Goal: Task Accomplishment & Management: Manage account settings

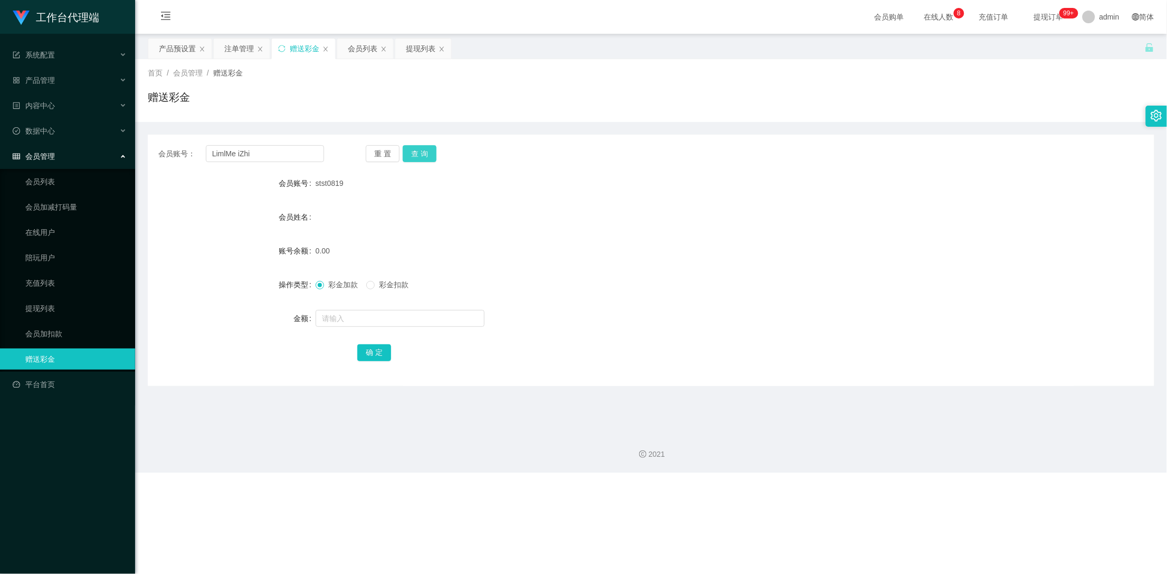
click at [420, 155] on button "查 询" at bounding box center [420, 153] width 34 height 17
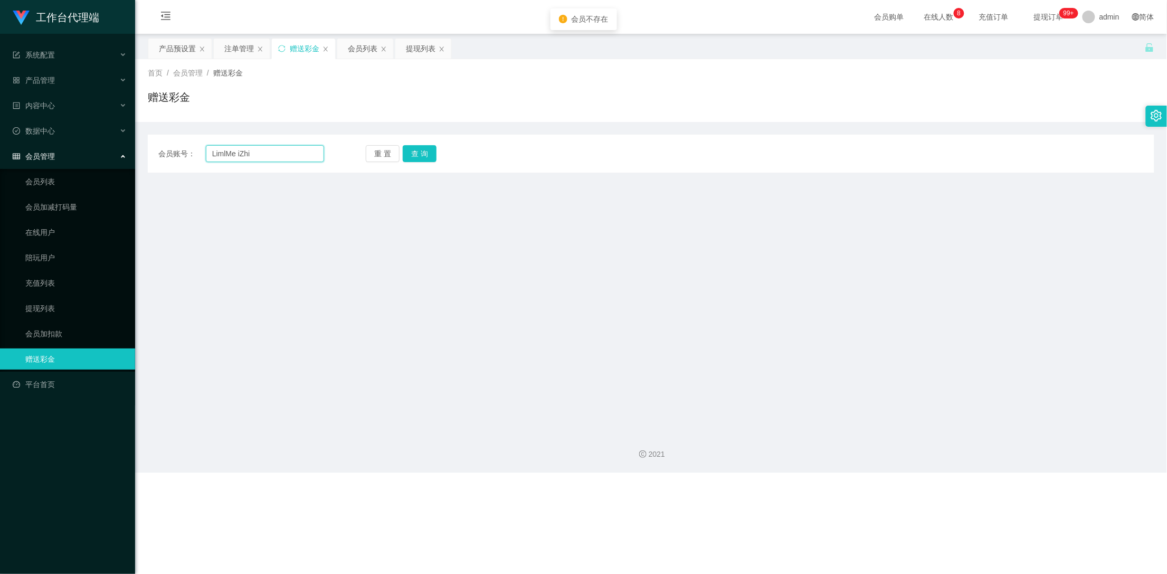
click at [236, 154] on input "LimlMe iZhi" at bounding box center [265, 153] width 119 height 17
click at [421, 154] on button "查 询" at bounding box center [420, 153] width 34 height 17
click at [421, 154] on button "查 询" at bounding box center [425, 153] width 45 height 17
click at [266, 154] on input "LimlMeiZhi" at bounding box center [265, 153] width 119 height 17
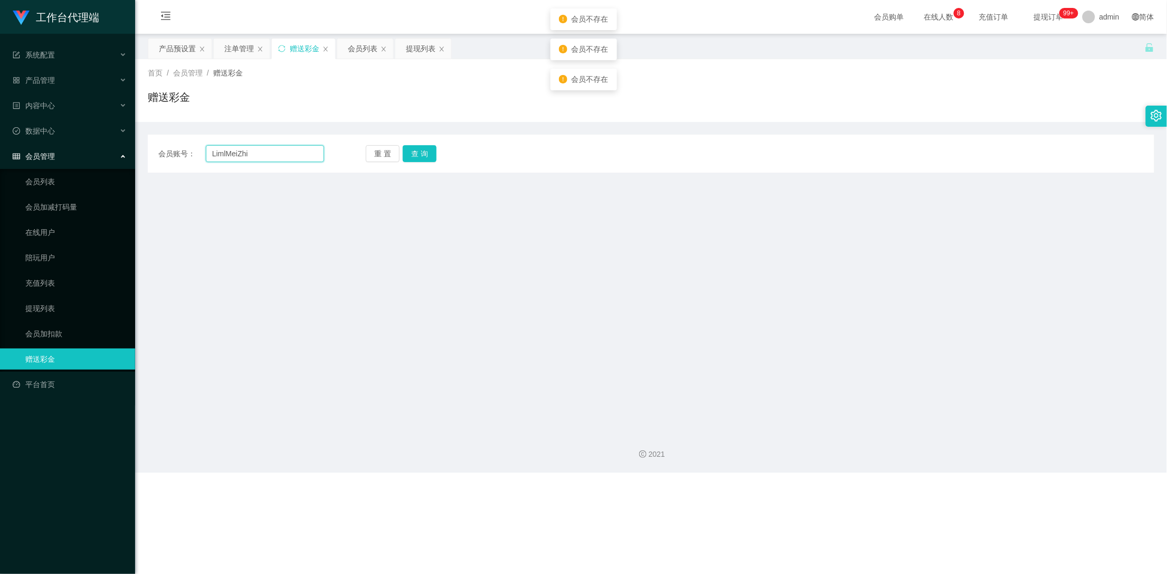
click at [213, 153] on input "LimlMeiZhi" at bounding box center [265, 153] width 119 height 17
click at [422, 156] on button "查 询" at bounding box center [420, 153] width 34 height 17
click at [261, 157] on input "LimlMeiZhi" at bounding box center [265, 153] width 119 height 17
type input "LimlMeiZhi"
click at [417, 153] on button "查 询" at bounding box center [420, 153] width 34 height 17
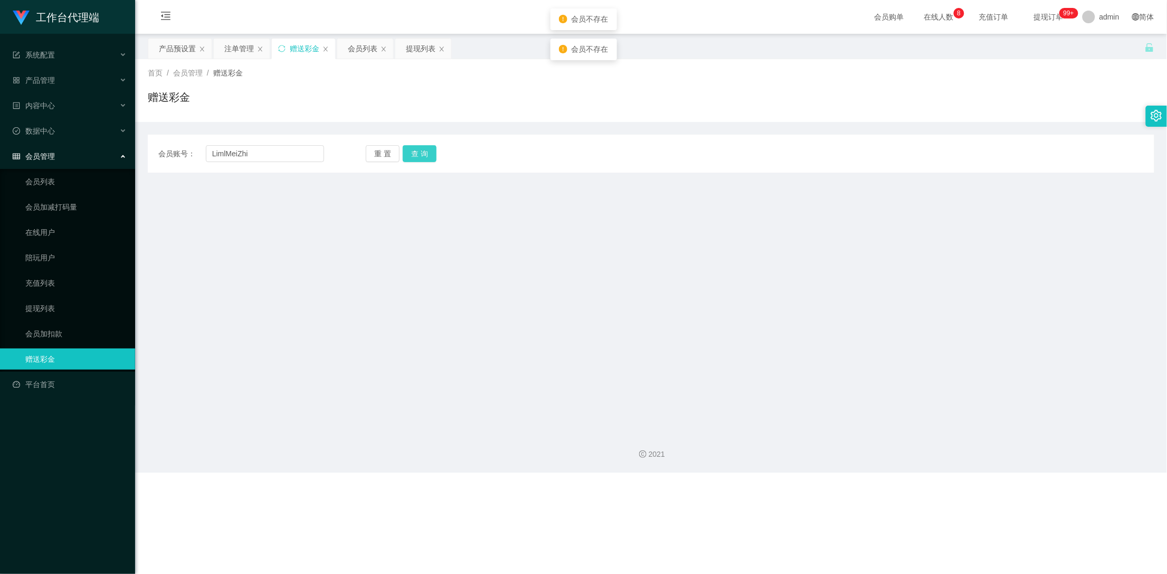
click at [417, 153] on button "查 询" at bounding box center [420, 153] width 34 height 17
click at [403, 145] on button "查 询" at bounding box center [425, 153] width 45 height 17
drag, startPoint x: 226, startPoint y: 153, endPoint x: 234, endPoint y: 153, distance: 7.4
click at [226, 153] on input "LimlMeiZhi" at bounding box center [265, 153] width 119 height 17
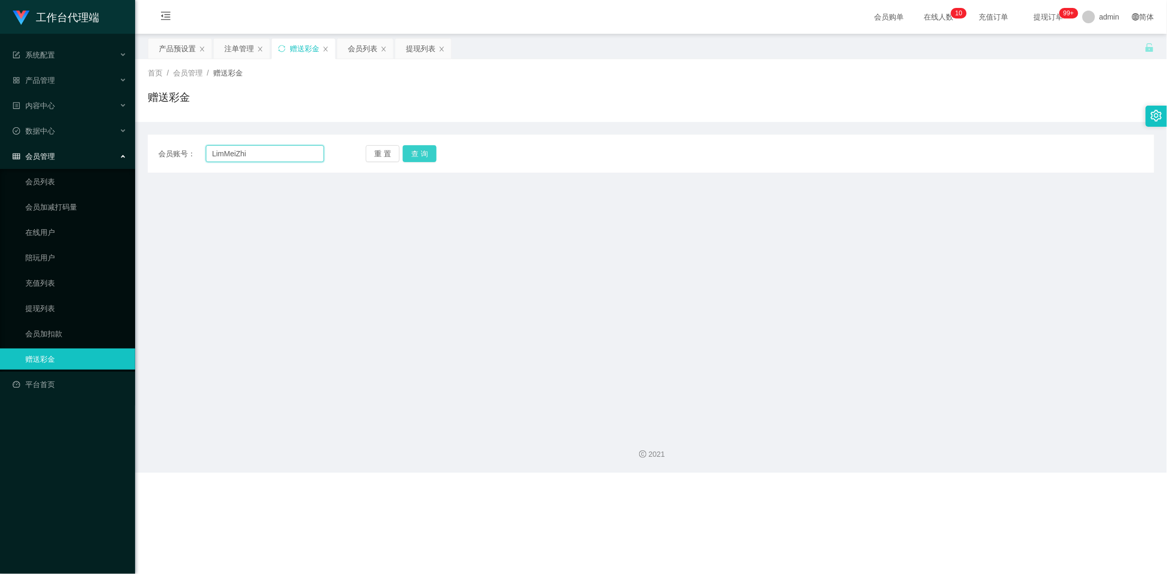
type input "LimMeiZhi"
click at [421, 147] on button "查 询" at bounding box center [420, 153] width 34 height 17
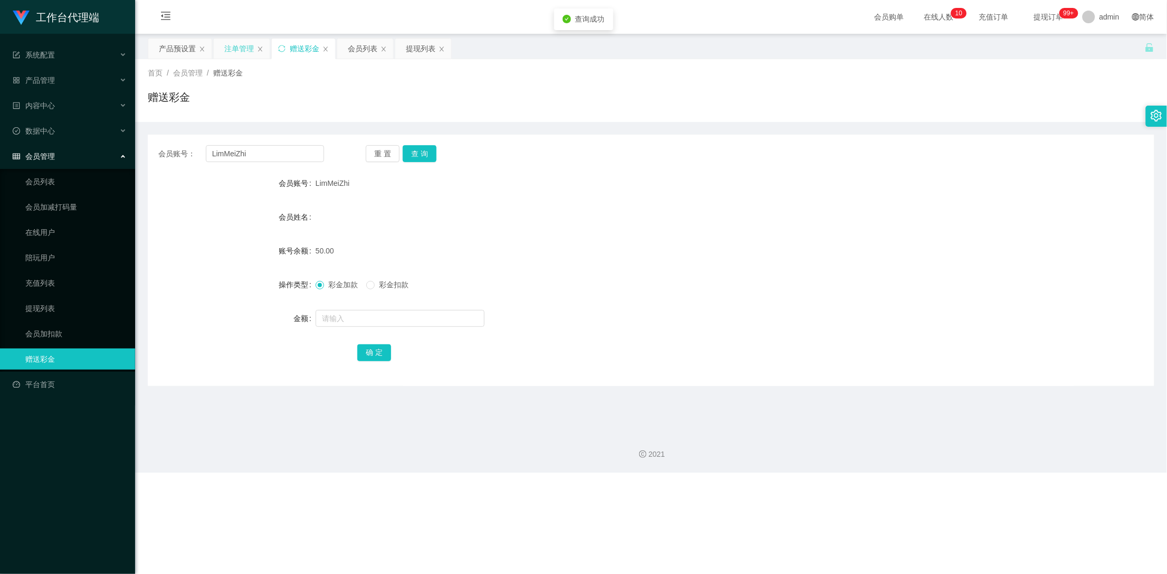
click at [232, 47] on div "注单管理" at bounding box center [239, 49] width 30 height 20
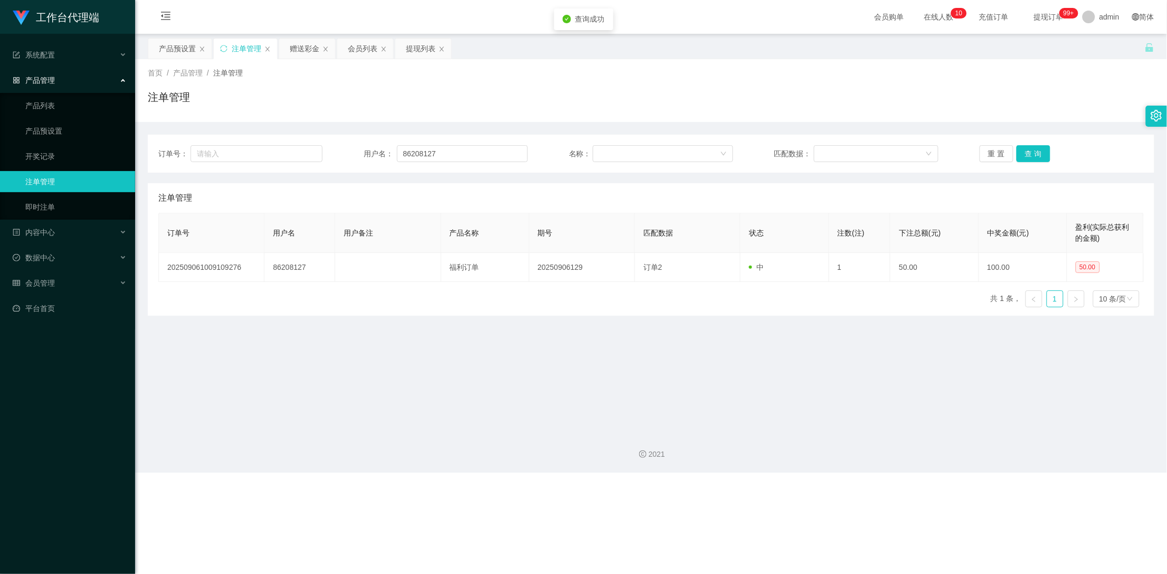
click at [304, 50] on div "赠送彩金" at bounding box center [305, 49] width 30 height 20
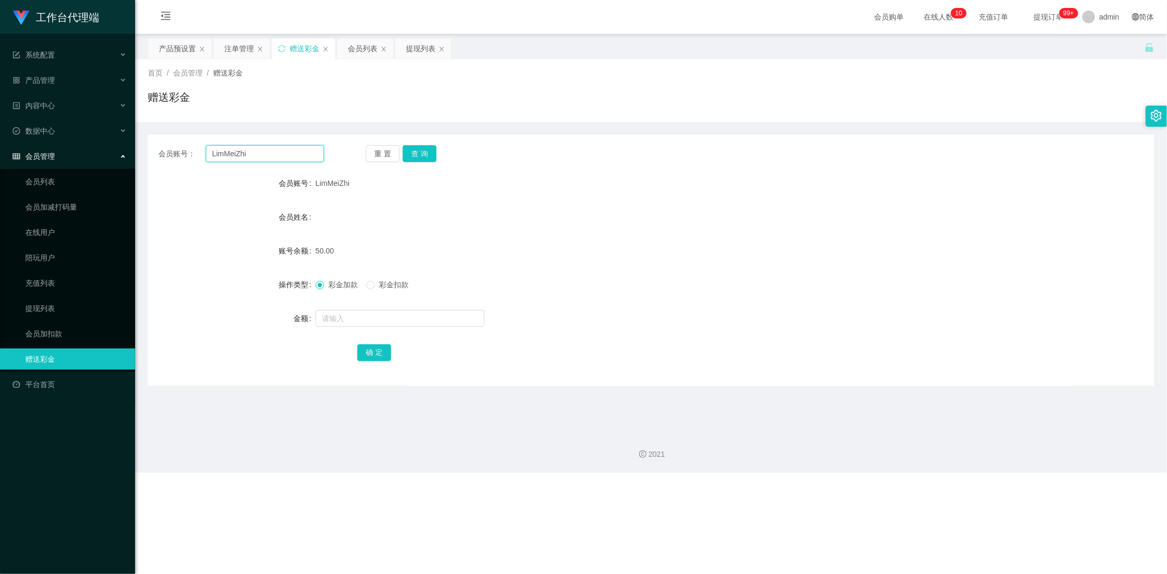
drag, startPoint x: 261, startPoint y: 156, endPoint x: 179, endPoint y: 154, distance: 81.8
click at [179, 154] on div "会员账号： LimMeiZhi" at bounding box center [241, 153] width 166 height 17
click at [227, 50] on div "注单管理" at bounding box center [239, 49] width 30 height 20
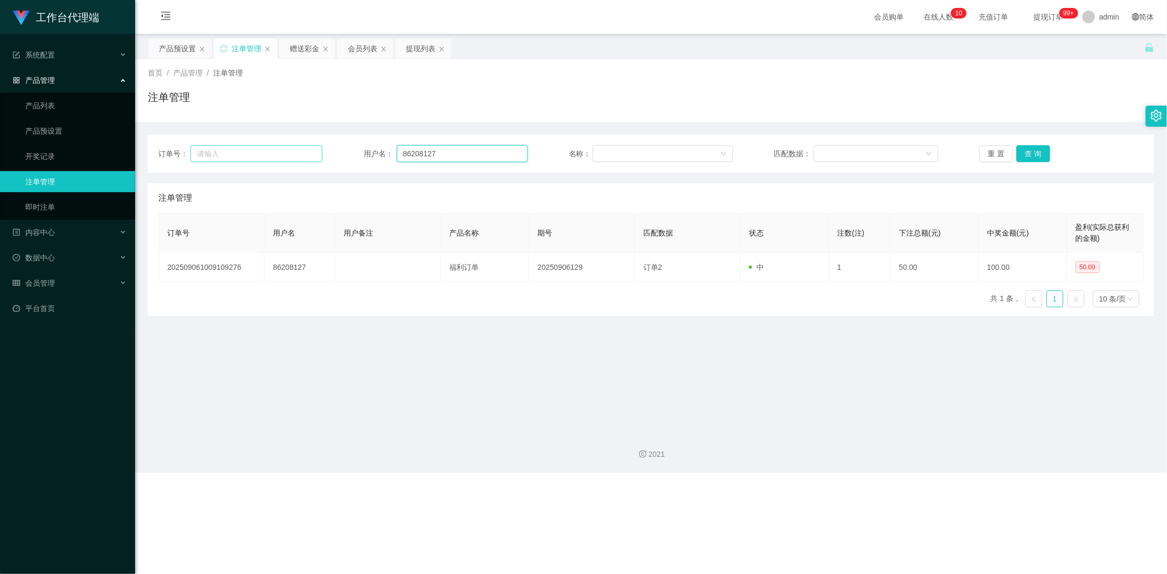
drag, startPoint x: 339, startPoint y: 153, endPoint x: 317, endPoint y: 153, distance: 21.6
click at [317, 153] on div "订单号： 用户名： 86208127 名称： 匹配数据： 重 置 查 询" at bounding box center [650, 153] width 985 height 17
paste input "LimMeiZhi"
type input "LimMeiZhi"
click at [1036, 150] on button "查 询" at bounding box center [1033, 153] width 34 height 17
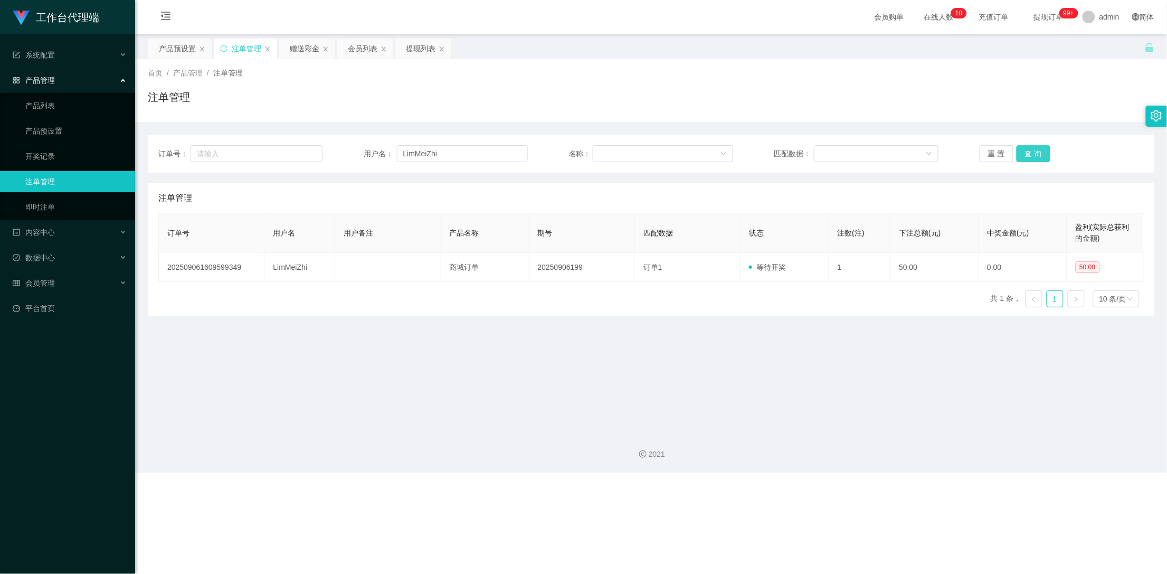
click at [1036, 150] on button "查 询" at bounding box center [1033, 153] width 34 height 17
click at [174, 48] on div "产品预设置" at bounding box center [177, 49] width 37 height 20
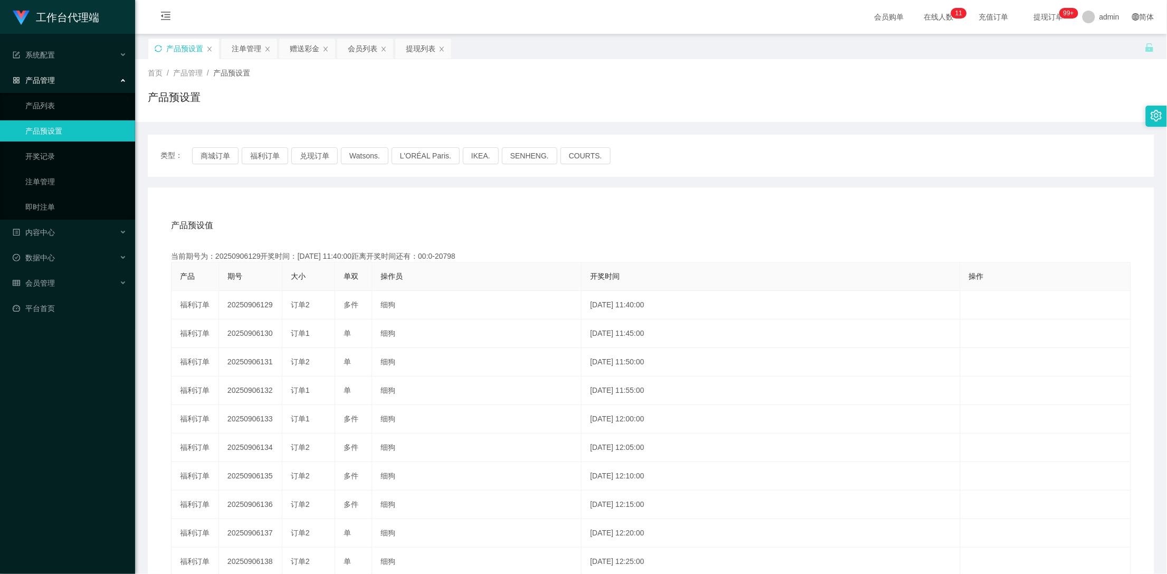
click at [160, 46] on icon "图标: sync" at bounding box center [158, 48] width 7 height 7
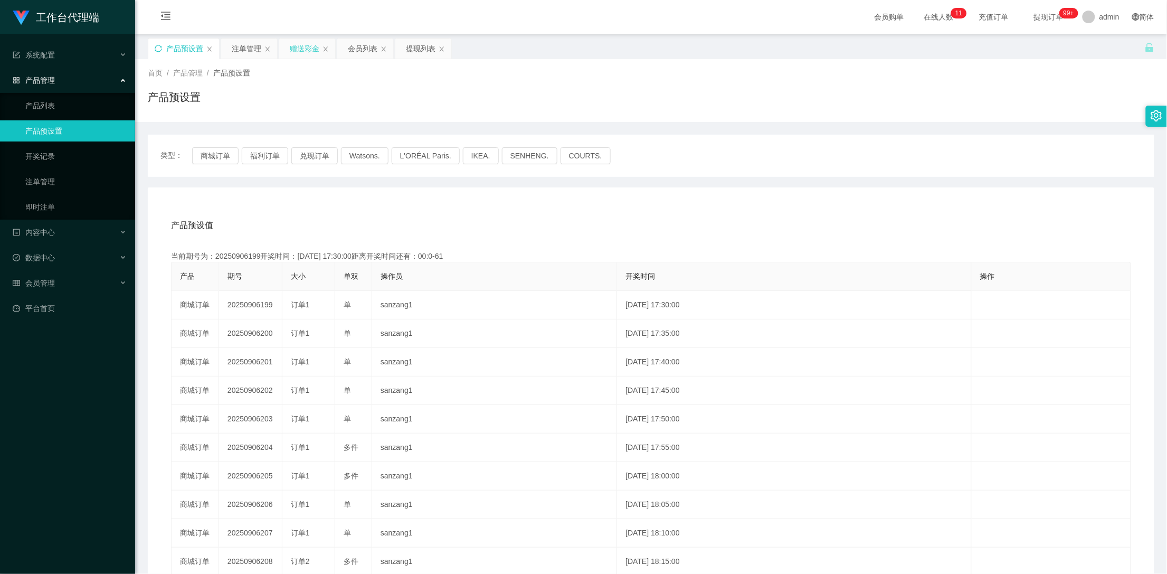
click at [306, 46] on div "赠送彩金" at bounding box center [305, 49] width 30 height 20
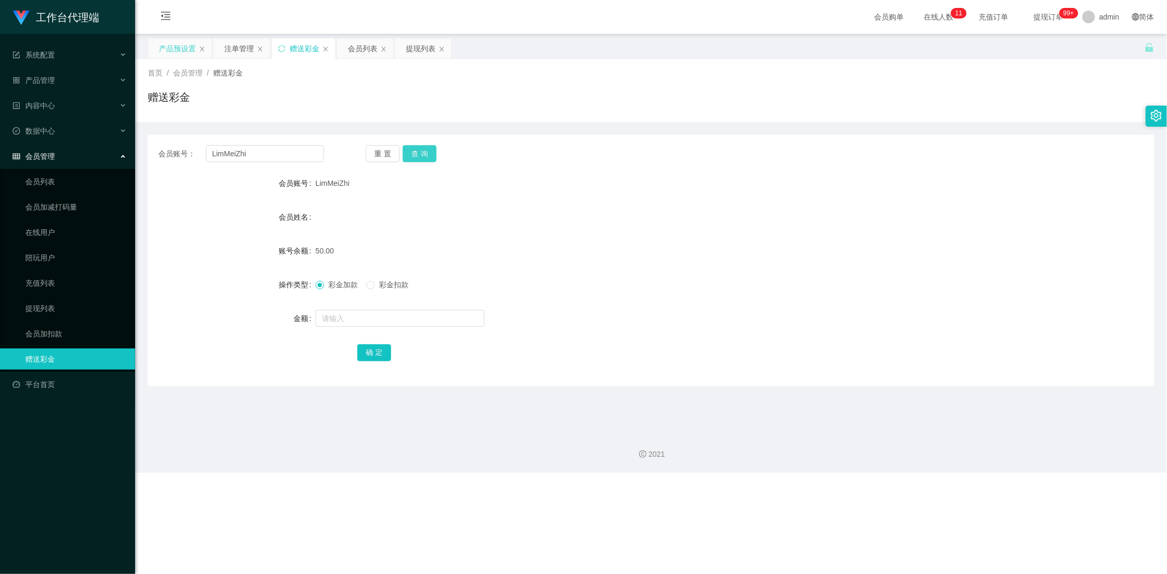
click at [416, 154] on button "查 询" at bounding box center [420, 153] width 34 height 17
drag, startPoint x: 263, startPoint y: 156, endPoint x: 166, endPoint y: 150, distance: 97.8
click at [166, 150] on div "会员账号： LimMeiZhi" at bounding box center [241, 153] width 166 height 17
drag, startPoint x: 230, startPoint y: 46, endPoint x: 245, endPoint y: 56, distance: 18.6
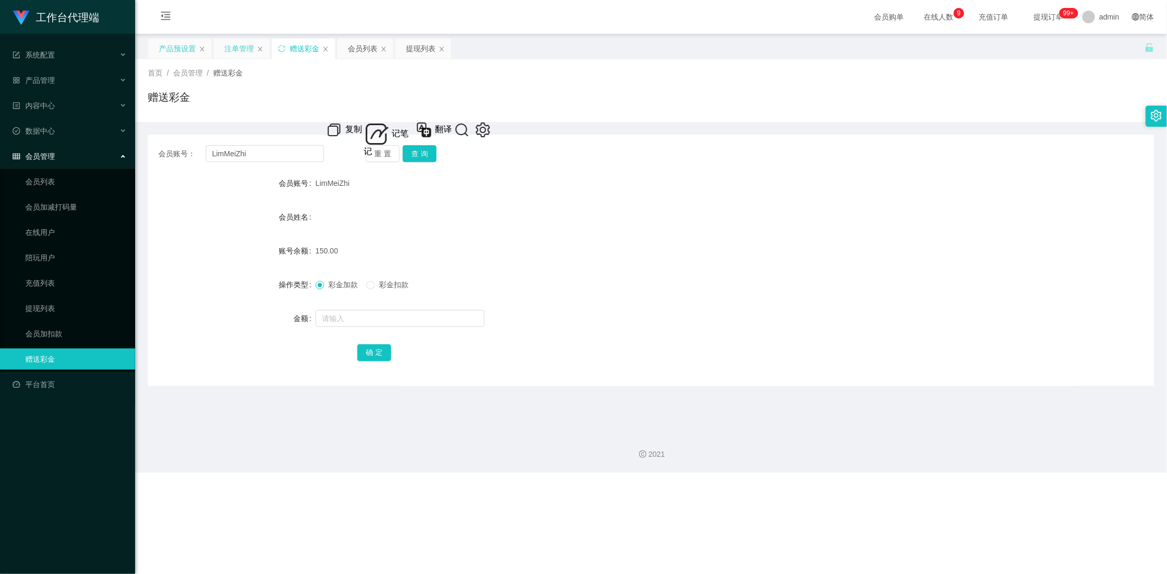
click at [230, 46] on div "注单管理" at bounding box center [239, 49] width 30 height 20
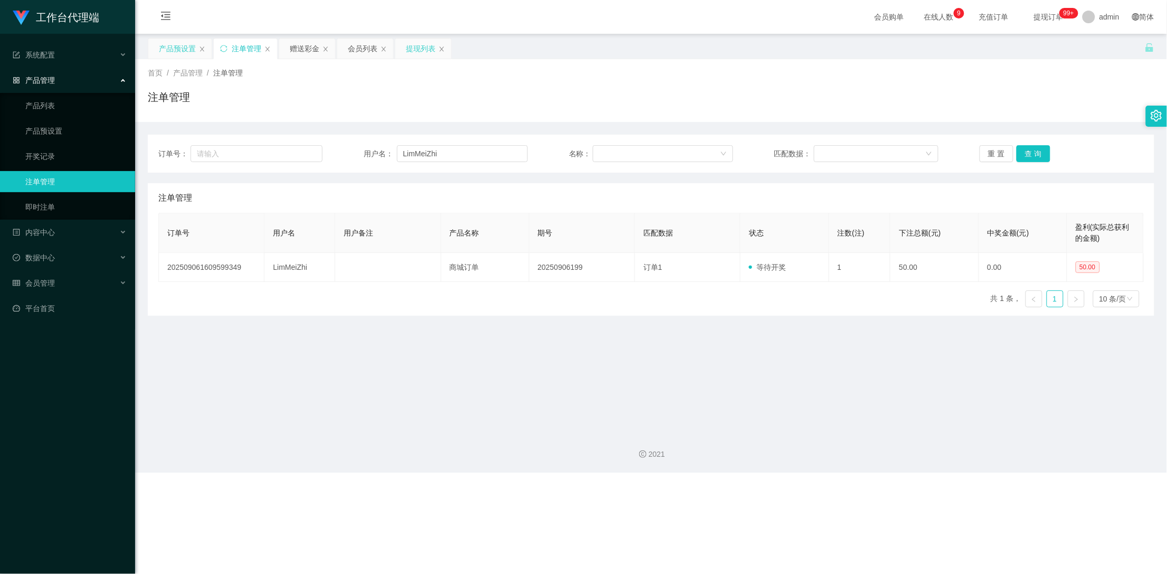
click at [418, 45] on div "提现列表" at bounding box center [421, 49] width 30 height 20
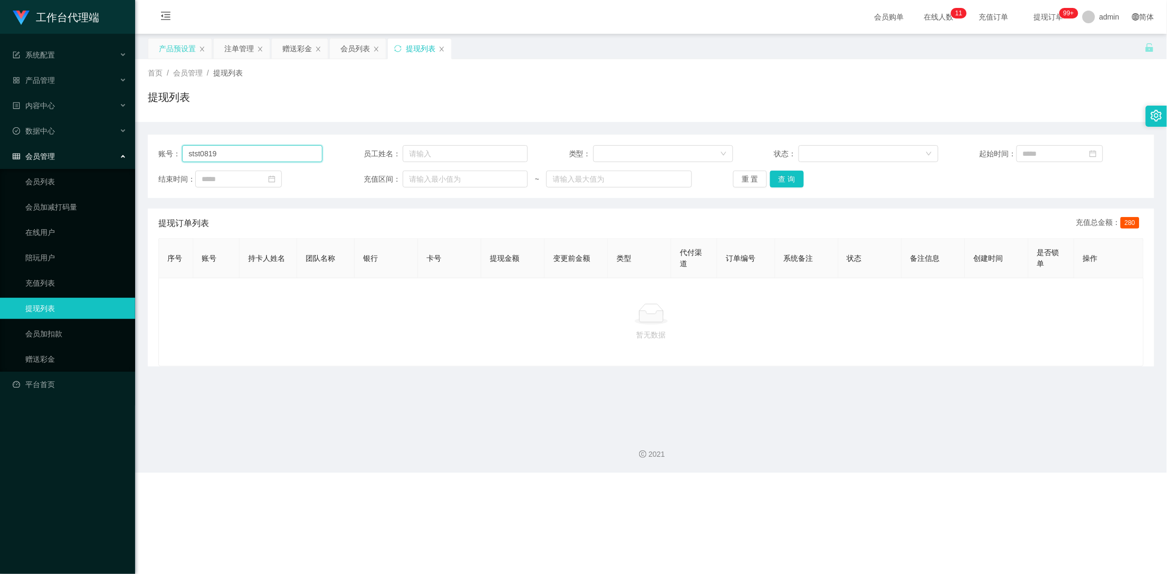
drag, startPoint x: 263, startPoint y: 150, endPoint x: 122, endPoint y: 148, distance: 141.4
click at [122, 148] on section "工作台代理端 系统配置 产品管理 产品列表 产品预设置 开奖记录 注单管理 即时注单 内容中心 数据中心 会员管理 会员列表 会员加减打码量 在线用户 陪玩用…" at bounding box center [583, 236] width 1167 height 472
paste input "LimMeiZhi"
type input "LimMeiZhi"
click at [779, 174] on button "查 询" at bounding box center [787, 178] width 34 height 17
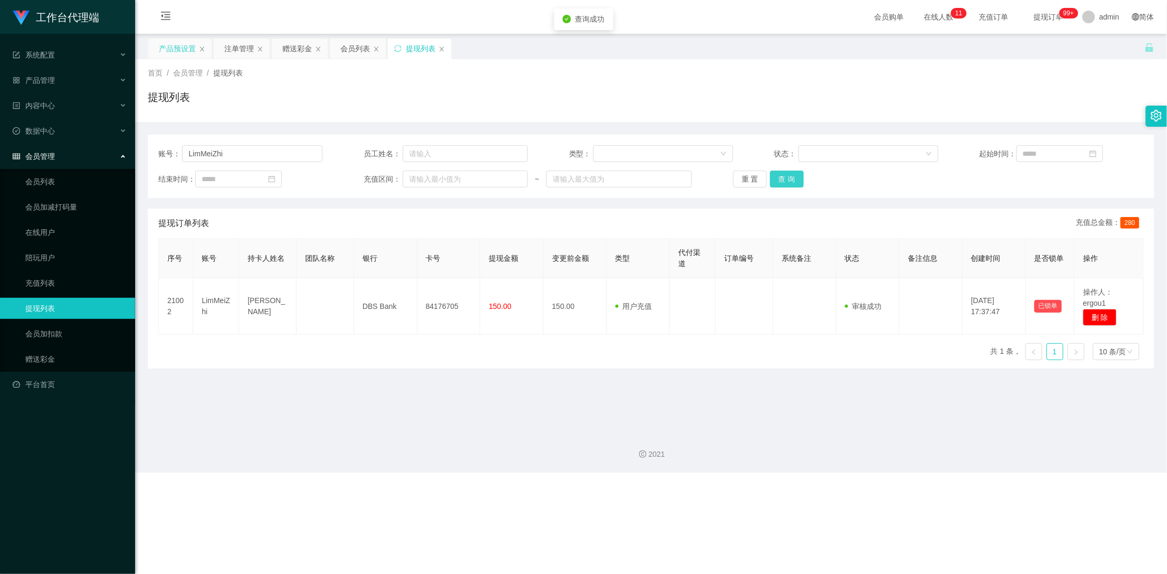
click at [779, 174] on button "查 询" at bounding box center [787, 178] width 34 height 17
click at [292, 41] on div "赠送彩金" at bounding box center [297, 49] width 30 height 20
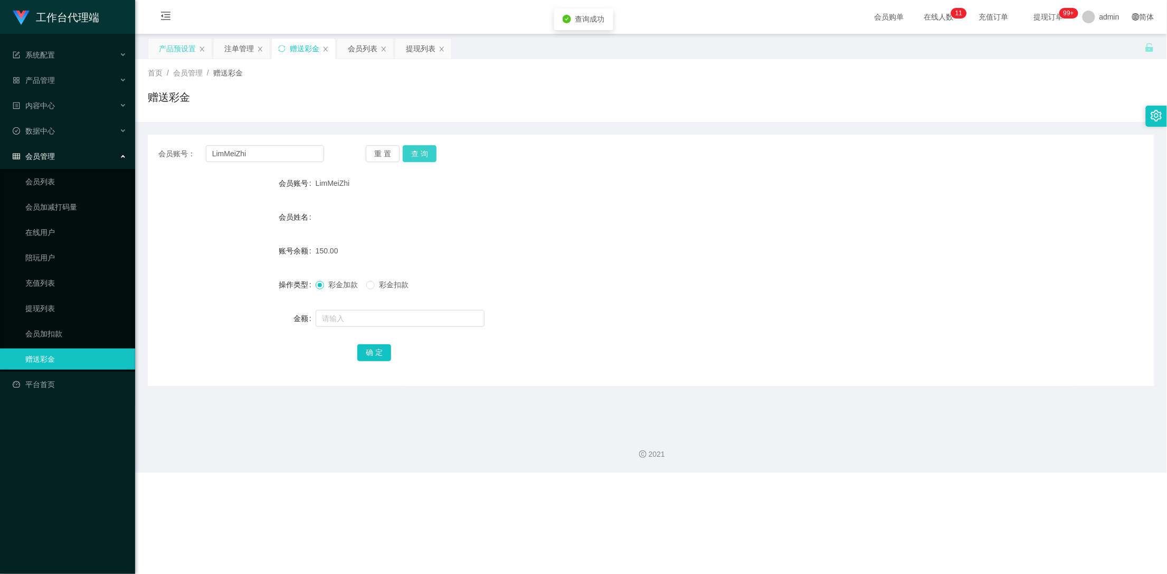
click at [420, 156] on button "查 询" at bounding box center [420, 153] width 34 height 17
